Goal: Entertainment & Leisure: Consume media (video, audio)

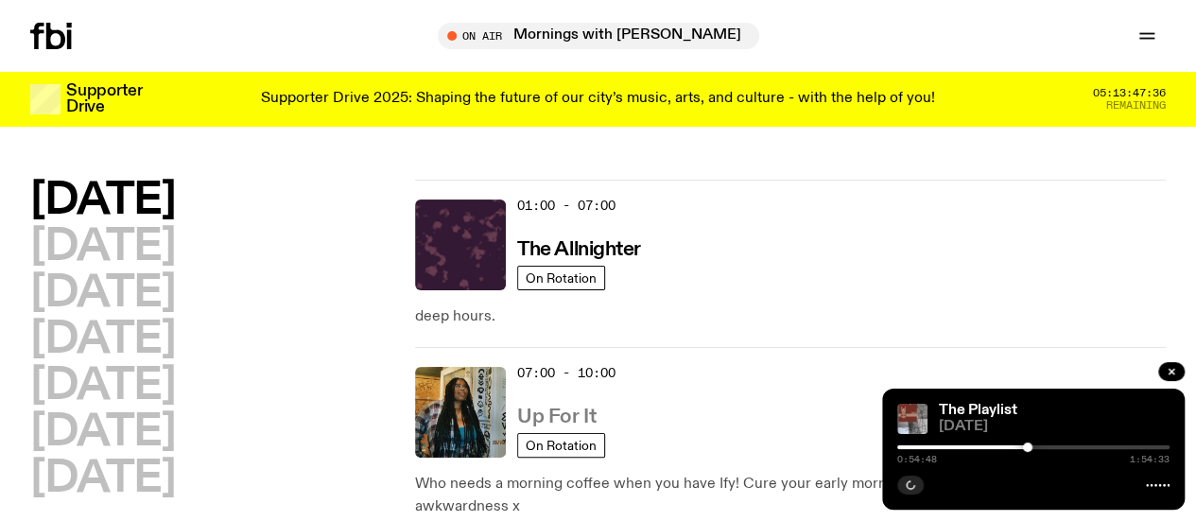
click at [565, 407] on h3 "Up For It" at bounding box center [556, 417] width 78 height 20
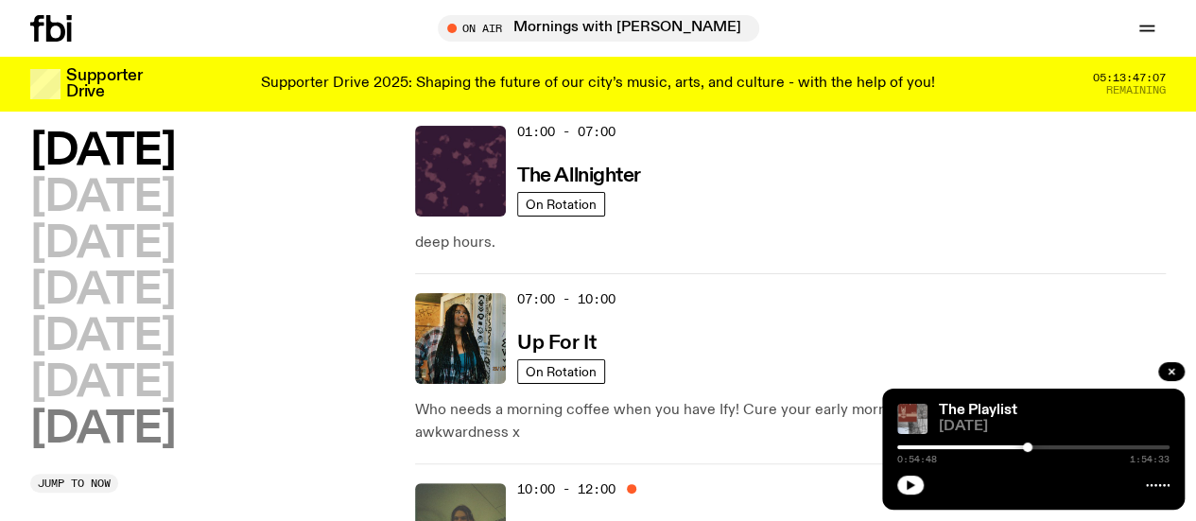
click at [142, 451] on h2 "Sunday" at bounding box center [102, 429] width 145 height 43
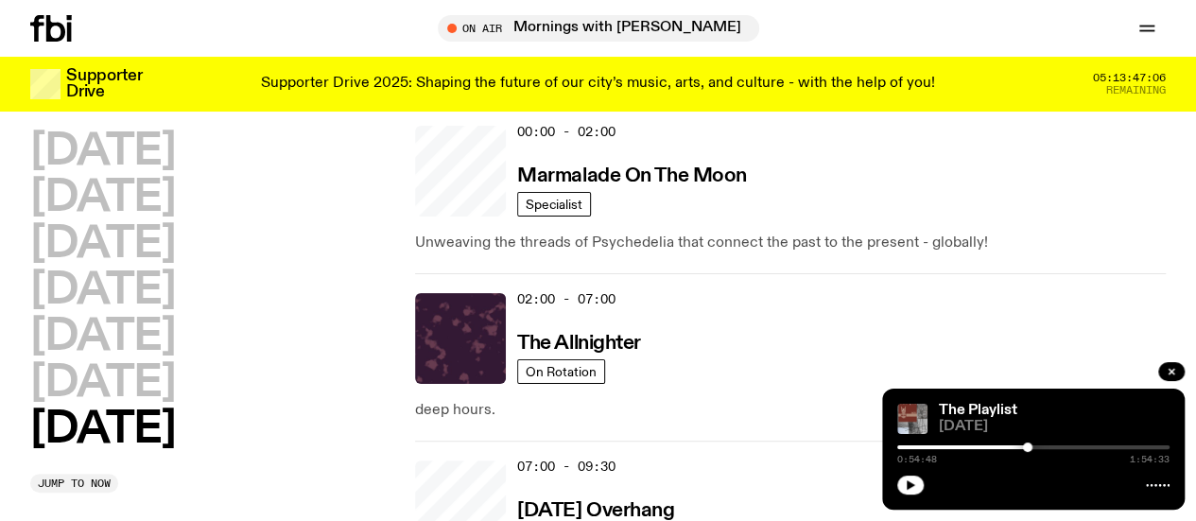
scroll to position [53, 0]
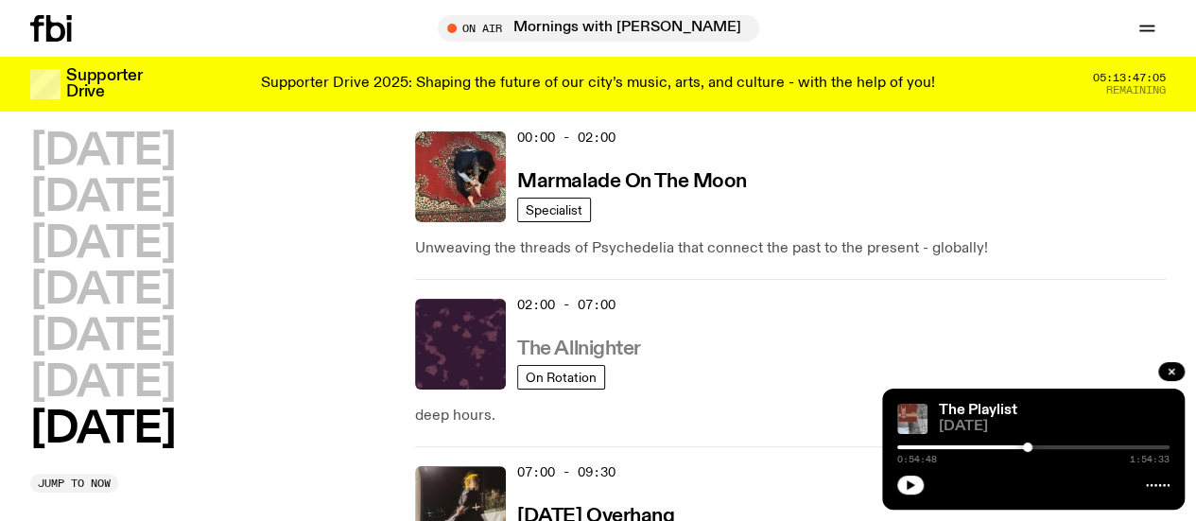
click at [612, 339] on h3 "The Allnighter" at bounding box center [579, 349] width 124 height 20
click at [625, 507] on h3 "Sunday Overhang" at bounding box center [595, 517] width 157 height 20
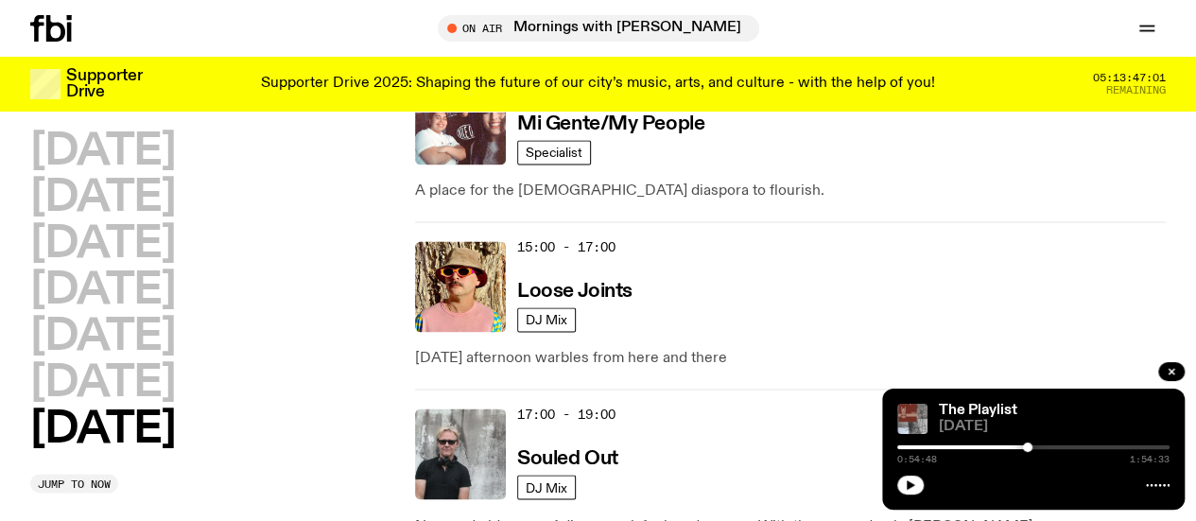
scroll to position [1330, 0]
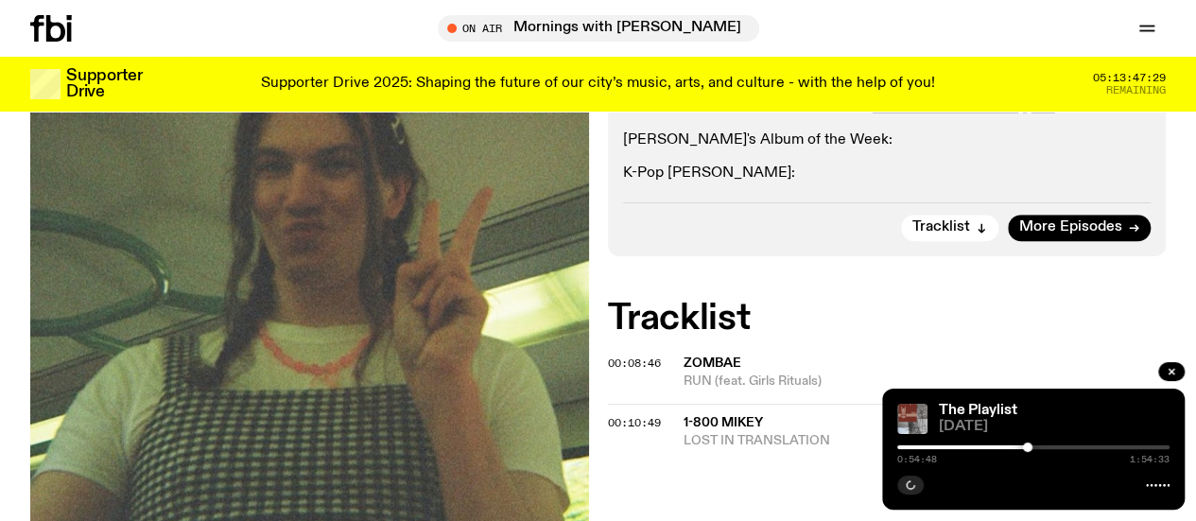
scroll to position [615, 0]
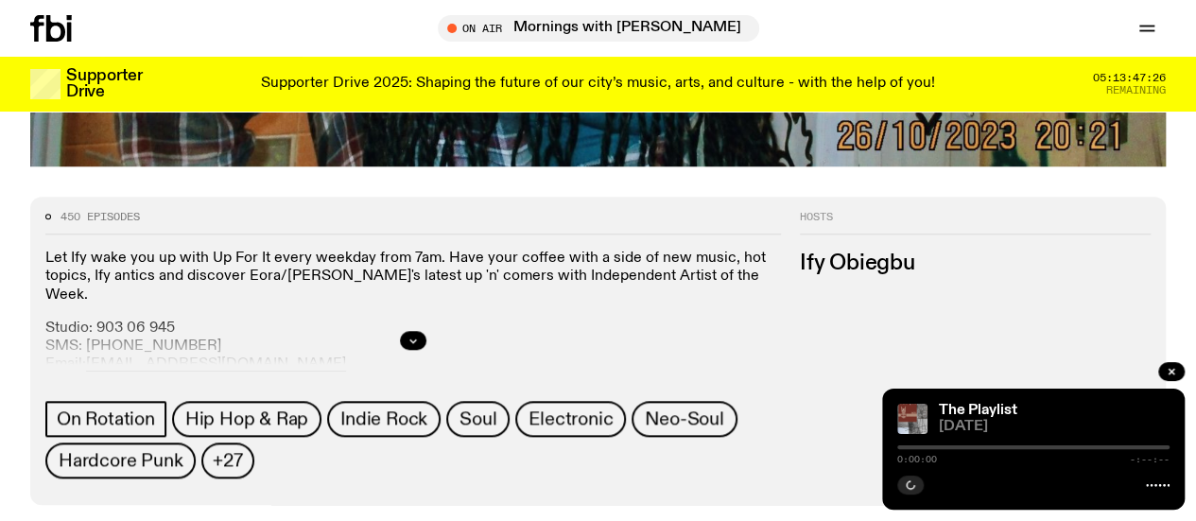
scroll to position [726, 0]
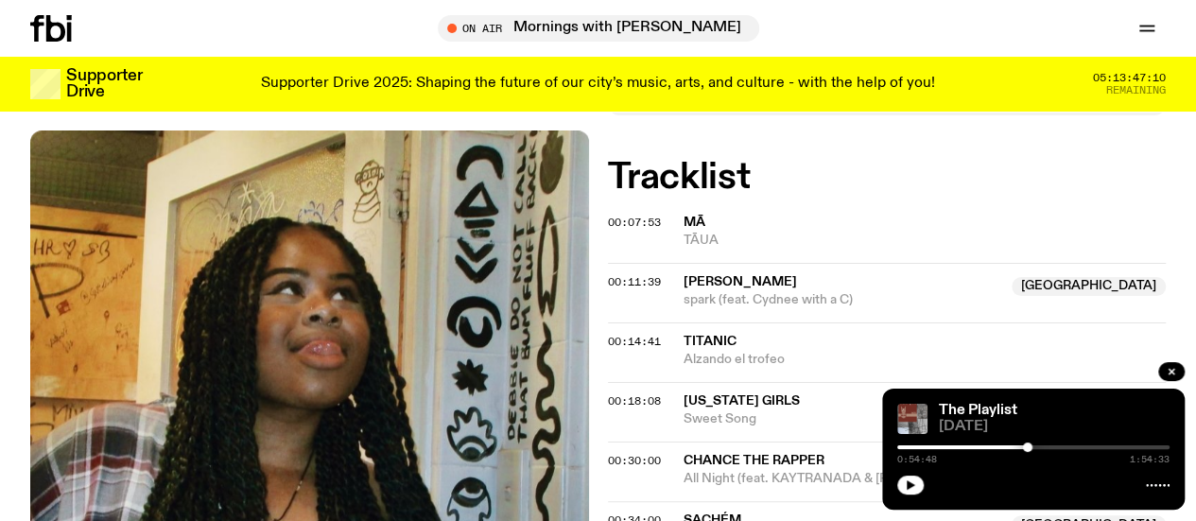
scroll to position [625, 0]
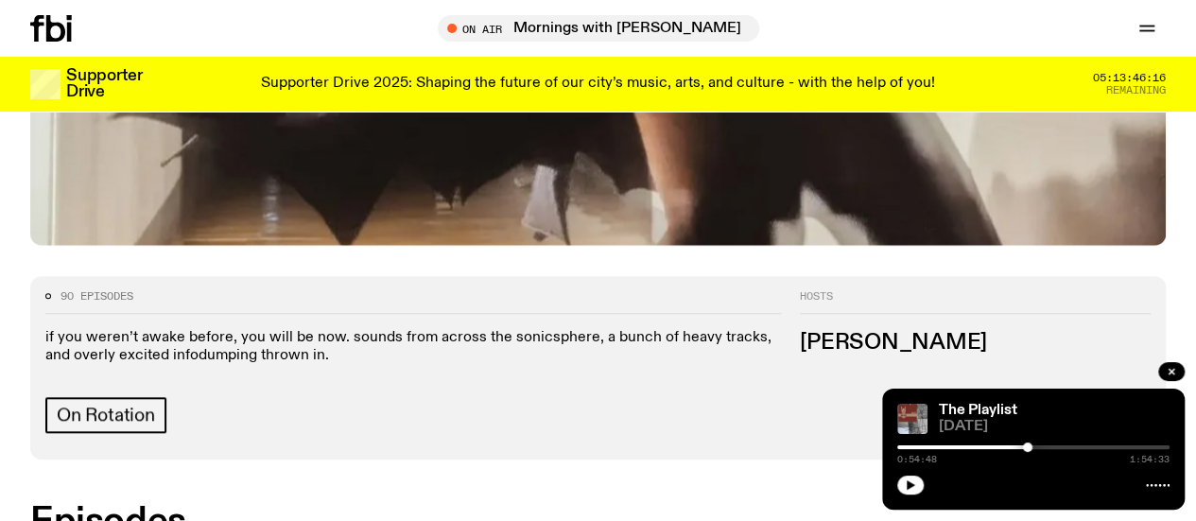
scroll to position [654, 0]
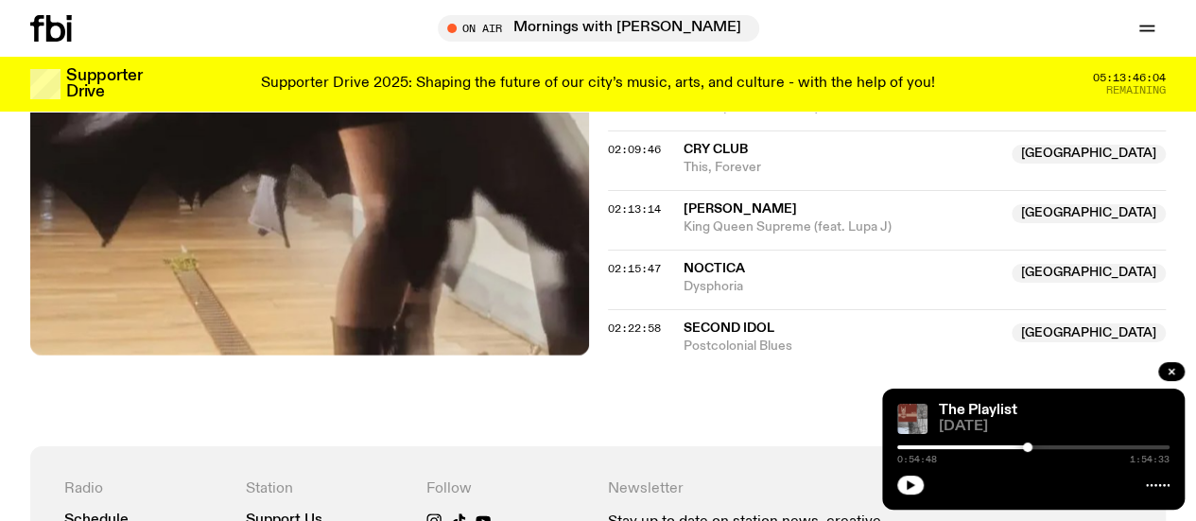
scroll to position [2429, 0]
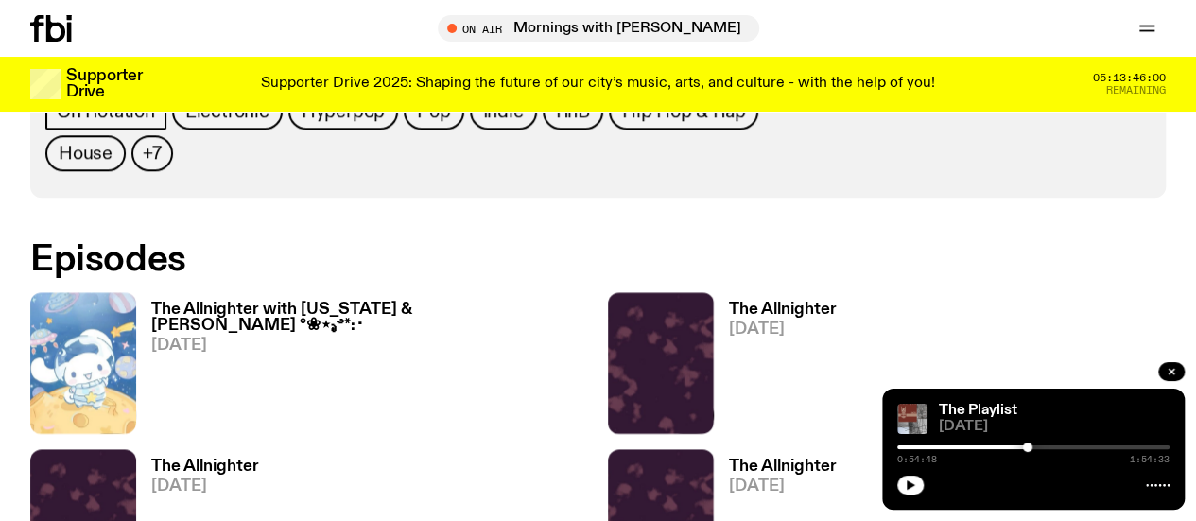
scroll to position [767, 0]
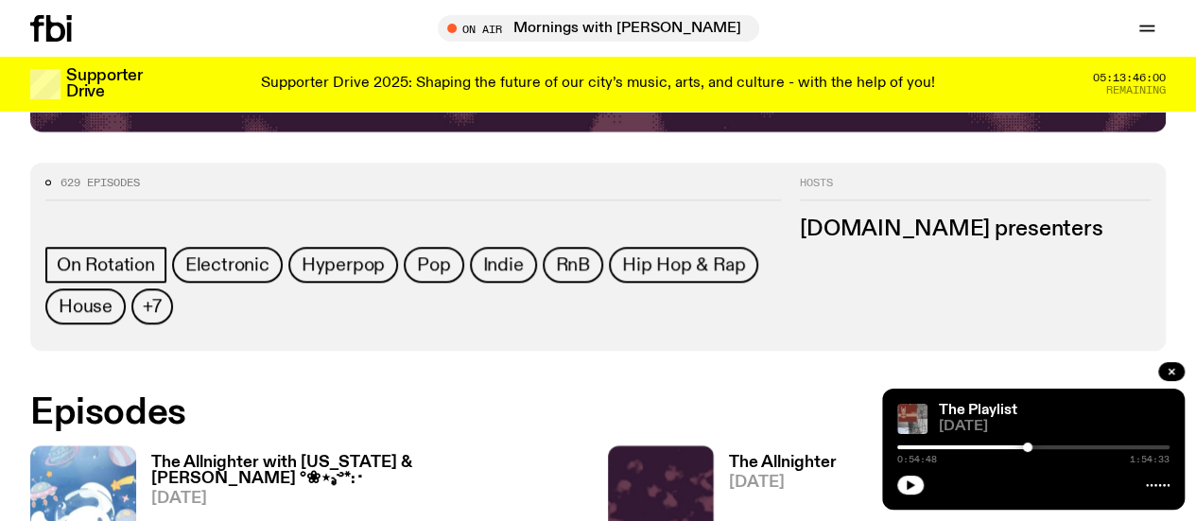
click at [238, 455] on link "The Allnighter with Virginia & Nicole °❀⋆.ೃ࿔*:･ 22.09.25" at bounding box center [362, 520] width 453 height 131
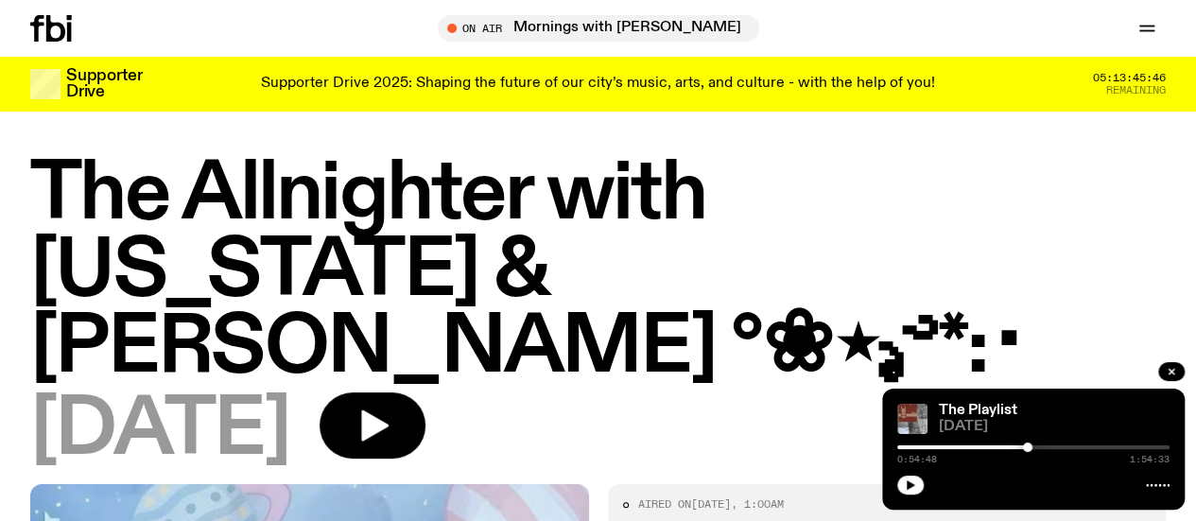
scroll to position [4, 0]
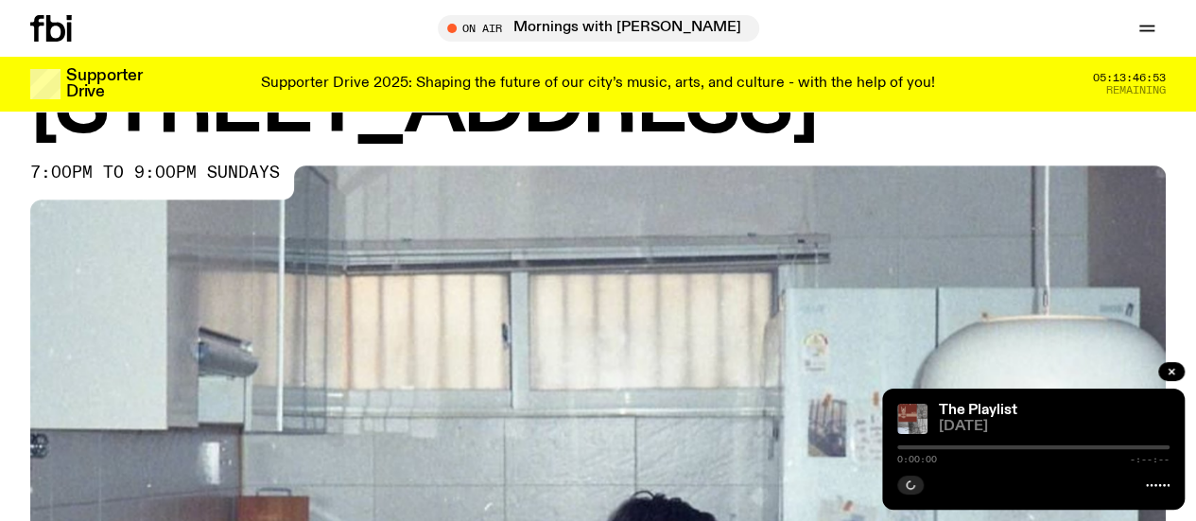
scroll to position [660, 0]
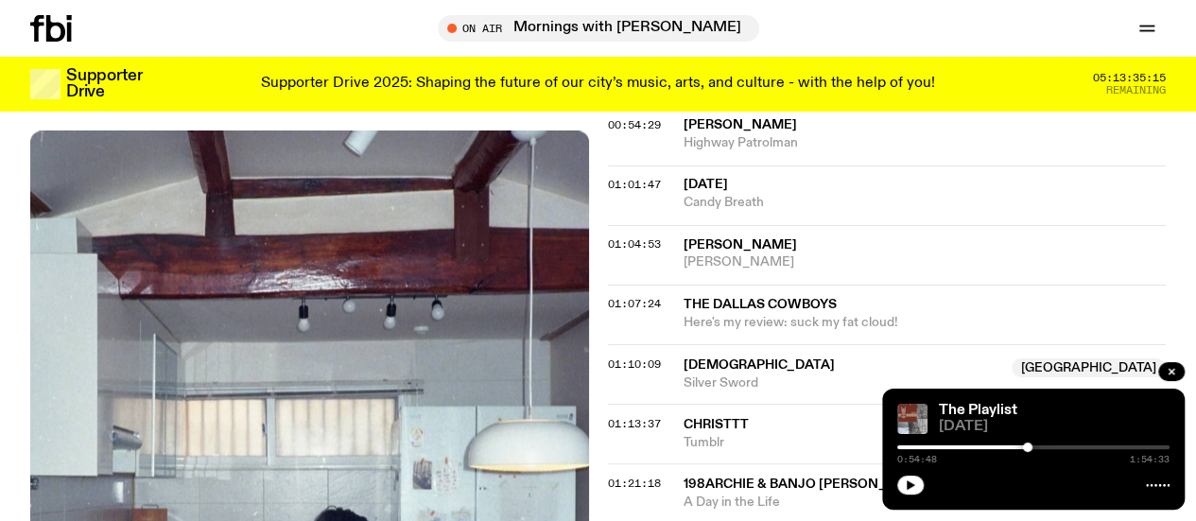
scroll to position [1473, 0]
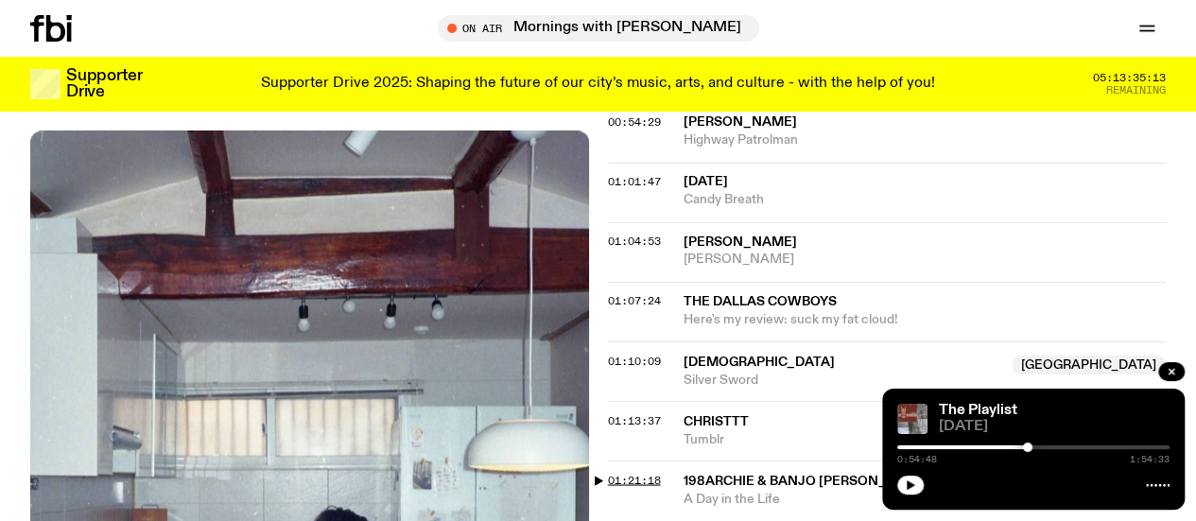
click at [631, 487] on span "01:21:18" at bounding box center [634, 479] width 53 height 15
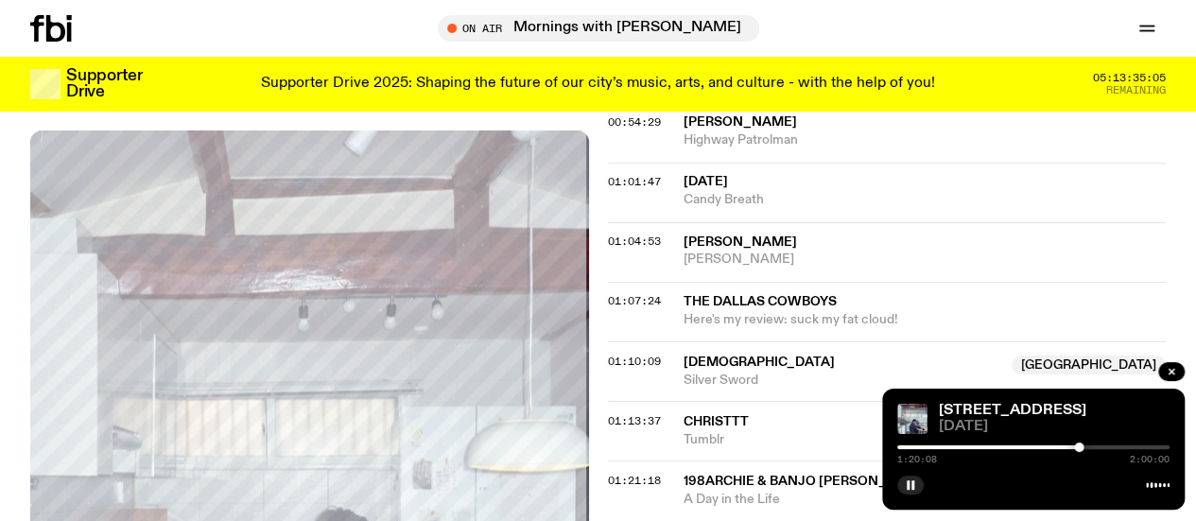
click at [1079, 446] on div at bounding box center [1078, 446] width 9 height 9
click at [1085, 447] on div at bounding box center [1085, 446] width 9 height 9
click at [1086, 447] on div at bounding box center [1086, 446] width 9 height 9
drag, startPoint x: 1089, startPoint y: 447, endPoint x: 1105, endPoint y: 424, distance: 28.6
click at [1105, 424] on span "[DATE]" at bounding box center [1054, 427] width 231 height 14
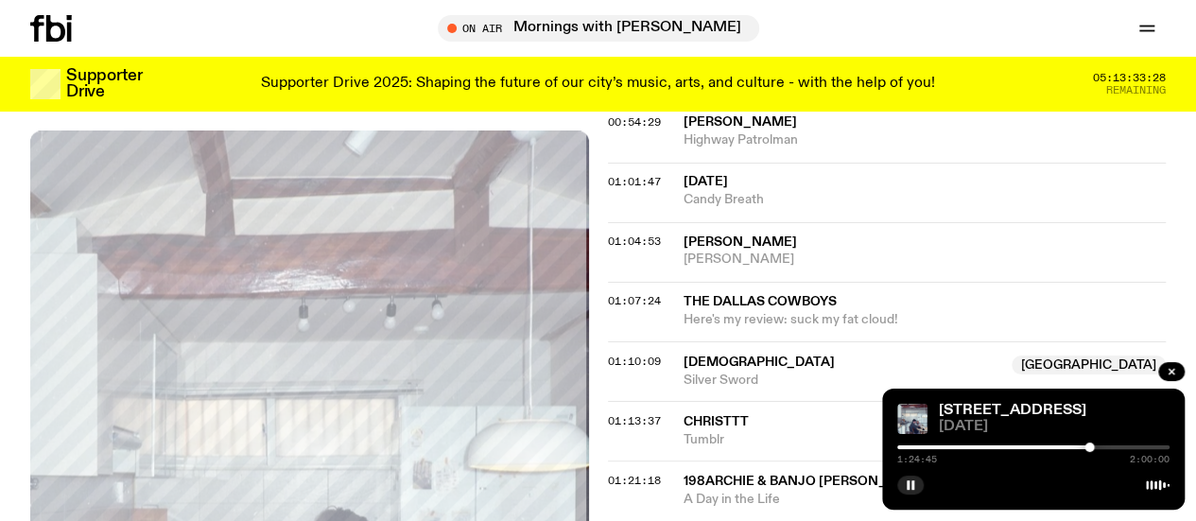
click at [1087, 443] on div at bounding box center [1088, 446] width 9 height 9
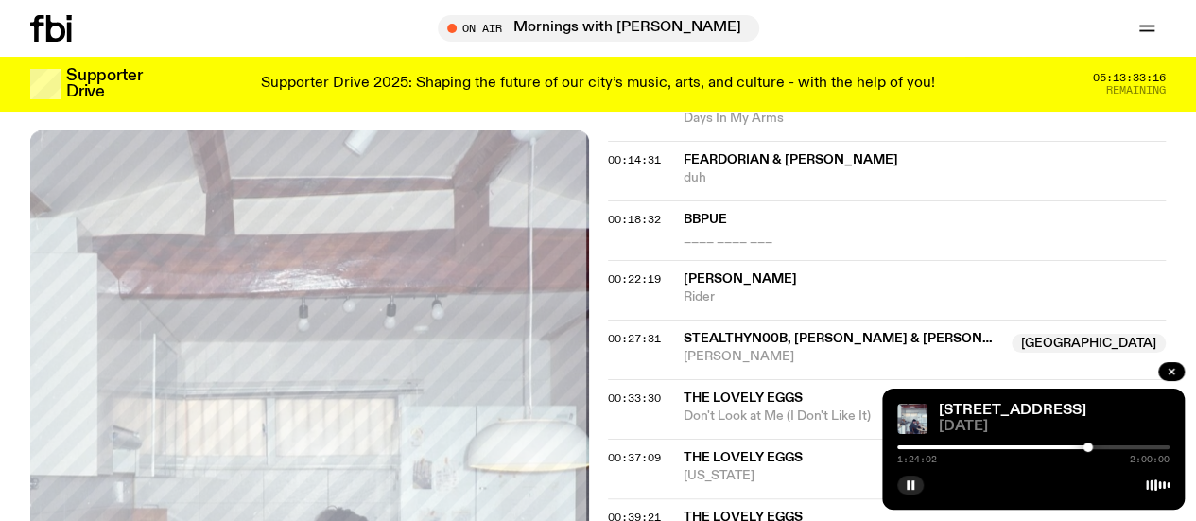
scroll to position [898, 0]
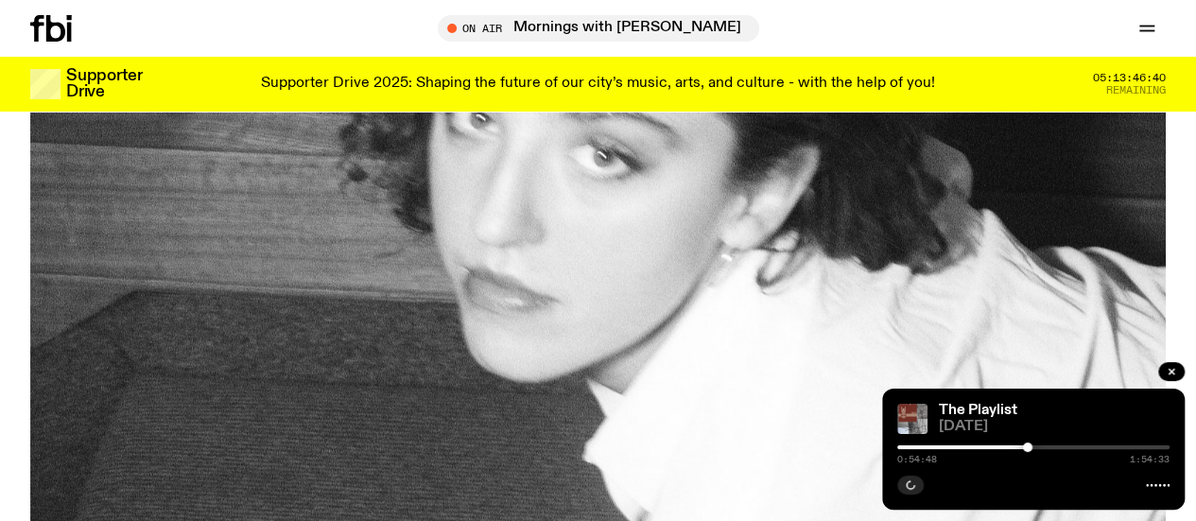
scroll to position [792, 0]
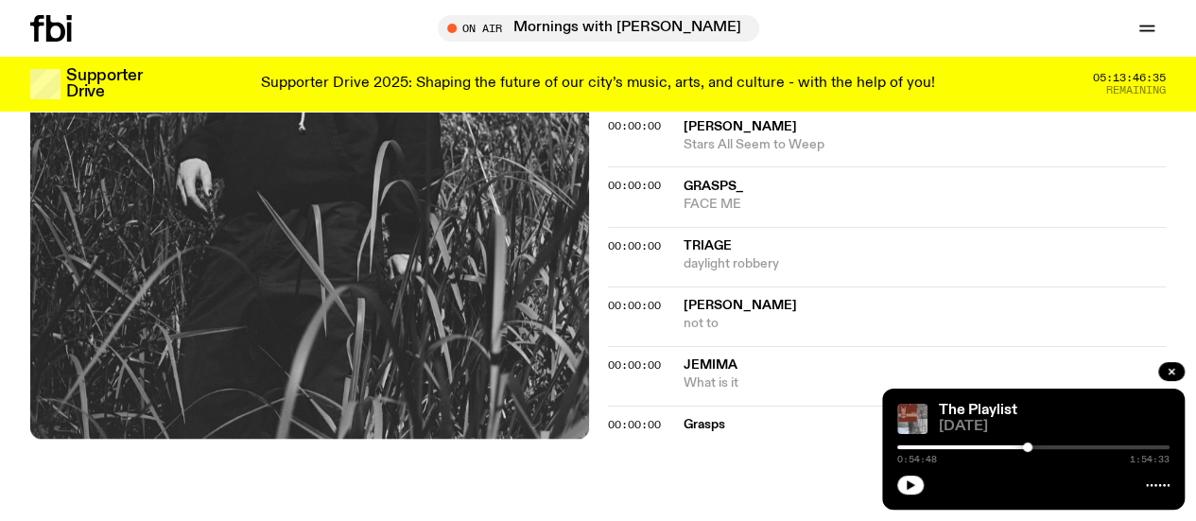
scroll to position [1032, 0]
